Goal: Navigation & Orientation: Find specific page/section

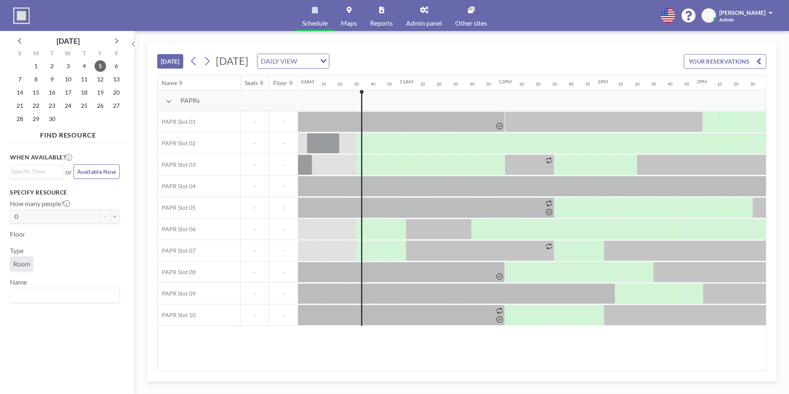
scroll to position [0, 1024]
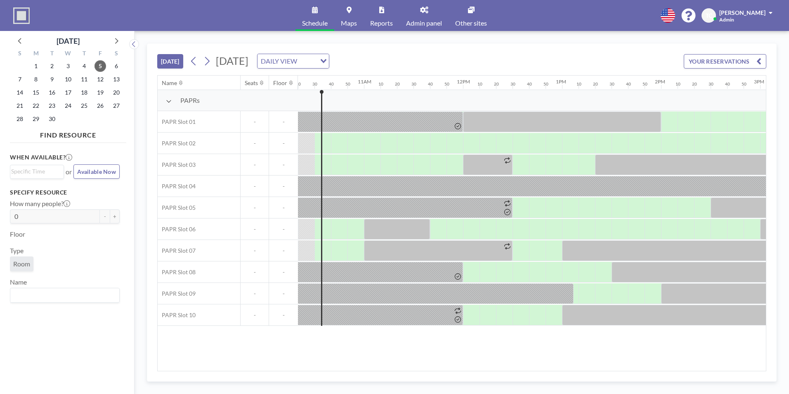
click at [316, 64] on div "DAILY VIEW" at bounding box center [287, 60] width 59 height 12
click at [319, 64] on input "Search for option" at bounding box center [288, 61] width 60 height 11
click at [539, 56] on div "TODAY Friday, September 5, 2025 DAILY VIEW Loading... YOUR RESERVATIONS" at bounding box center [461, 59] width 609 height 31
click at [767, 14] on div "[PERSON_NAME]" at bounding box center [745, 12] width 53 height 8
click at [760, 37] on link "Profile" at bounding box center [747, 39] width 73 height 17
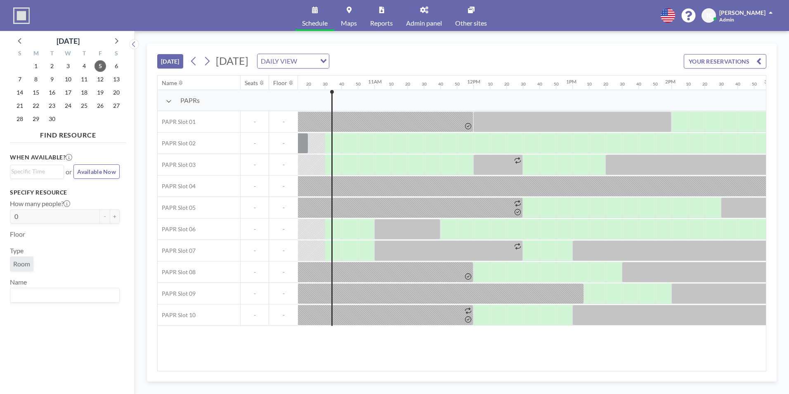
scroll to position [0, 1024]
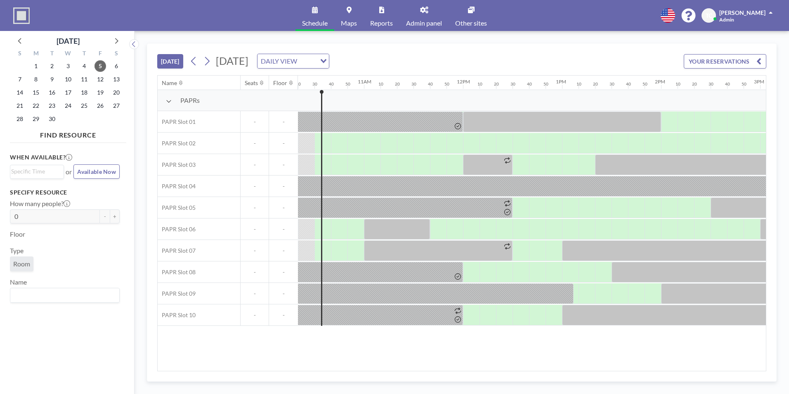
click at [428, 21] on span "Admin panel" at bounding box center [424, 23] width 36 height 7
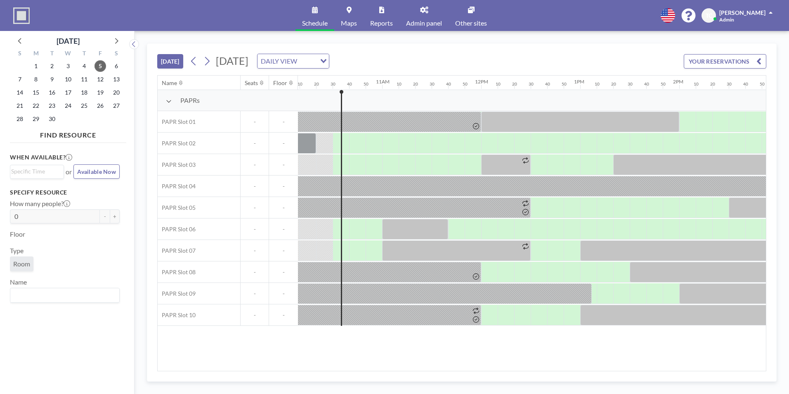
scroll to position [0, 1024]
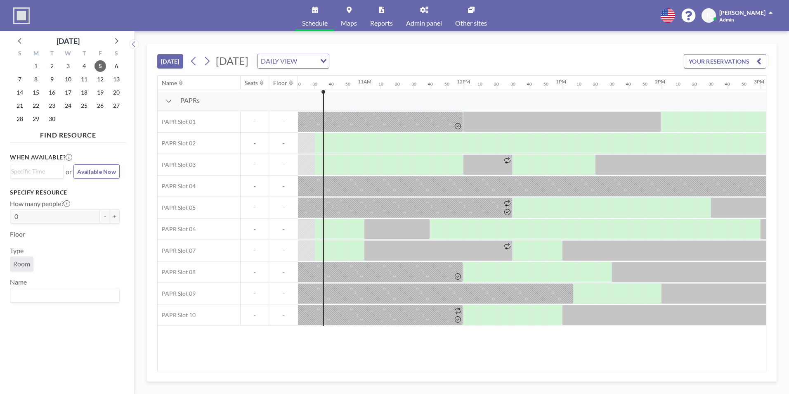
click at [420, 13] on icon at bounding box center [424, 10] width 8 height 7
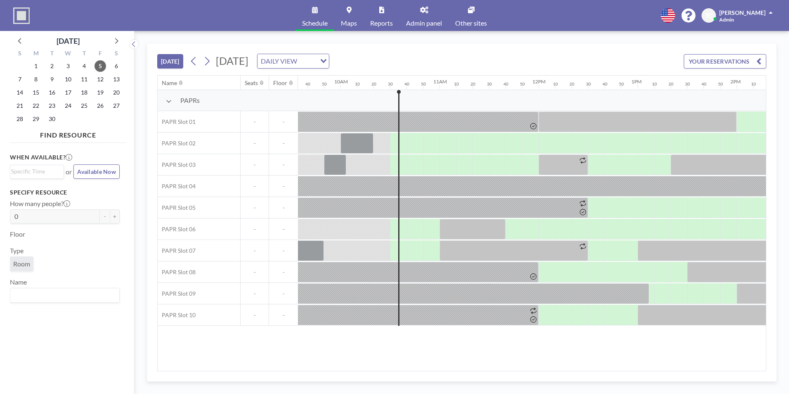
scroll to position [0, 1024]
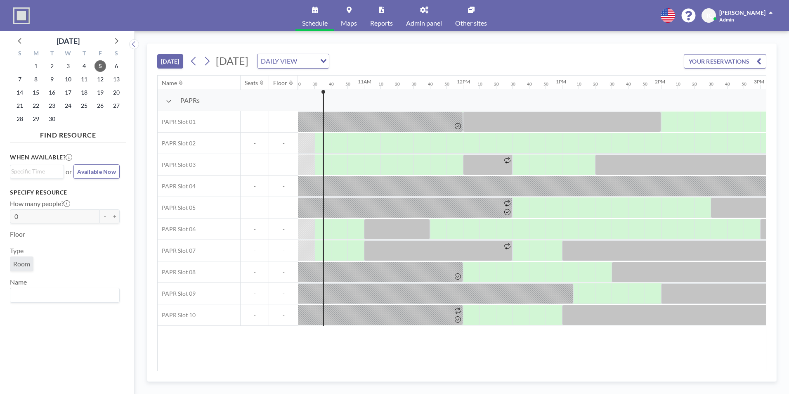
click at [431, 13] on link "Admin panel" at bounding box center [424, 15] width 49 height 31
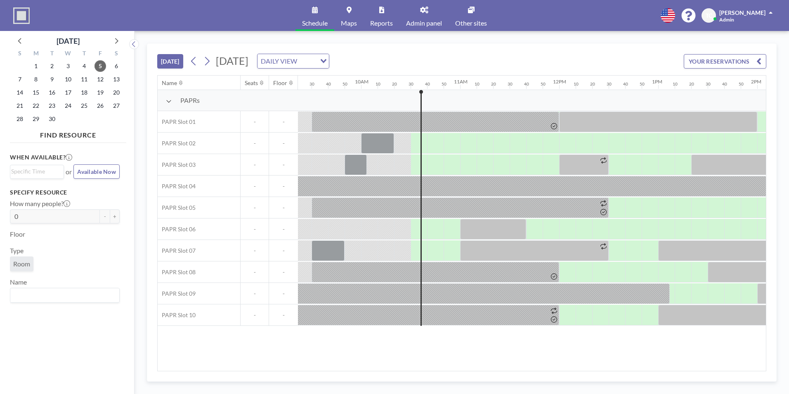
scroll to position [0, 1024]
